Goal: Book appointment/travel/reservation

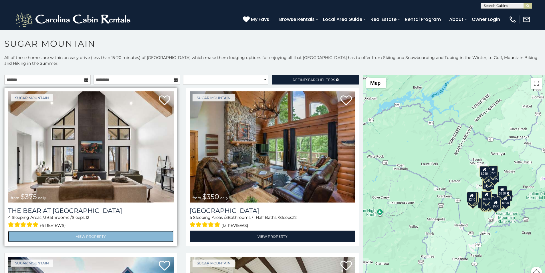
click at [40, 230] on link "View Property" at bounding box center [91, 236] width 166 height 12
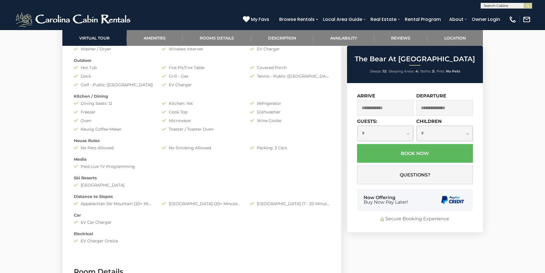
scroll to position [539, 0]
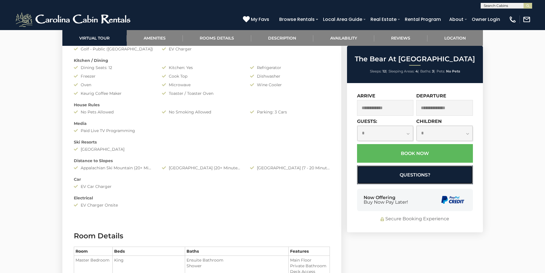
click at [363, 180] on button "Questions?" at bounding box center [415, 174] width 116 height 19
select select "*"
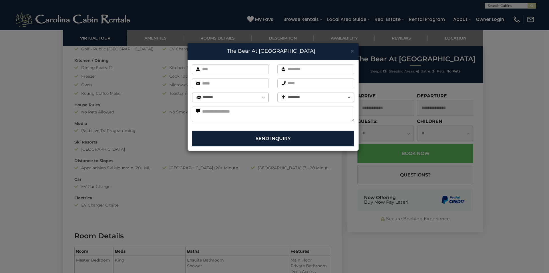
click at [215, 180] on div "× The Bear At Sugar Mountain First name is required. Last name is required. Ema…" at bounding box center [274, 136] width 549 height 273
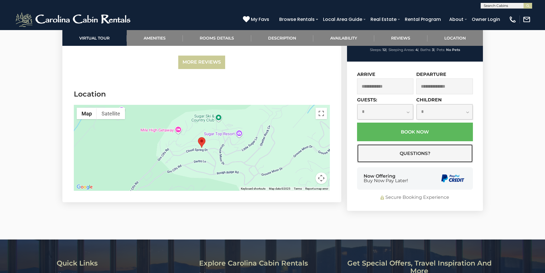
scroll to position [1632, 0]
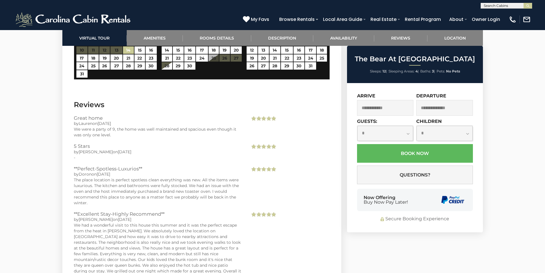
scroll to position [1037, 0]
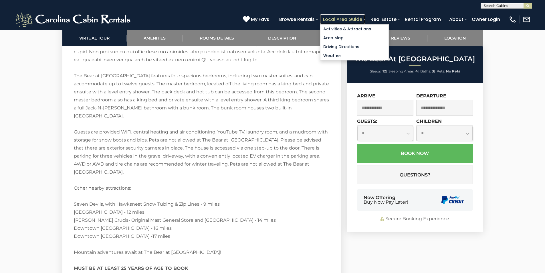
click at [363, 21] on link "Local Area Guide" at bounding box center [342, 19] width 45 height 10
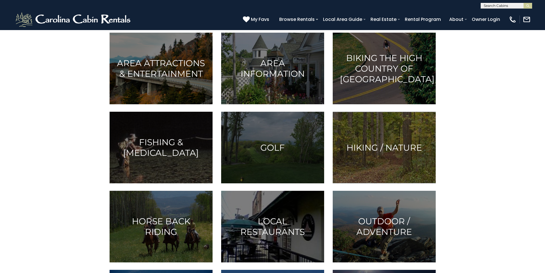
scroll to position [69, 0]
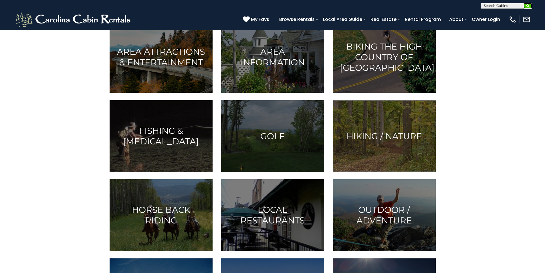
click at [526, 5] on img "submit" at bounding box center [528, 6] width 4 height 4
